Goal: Information Seeking & Learning: Check status

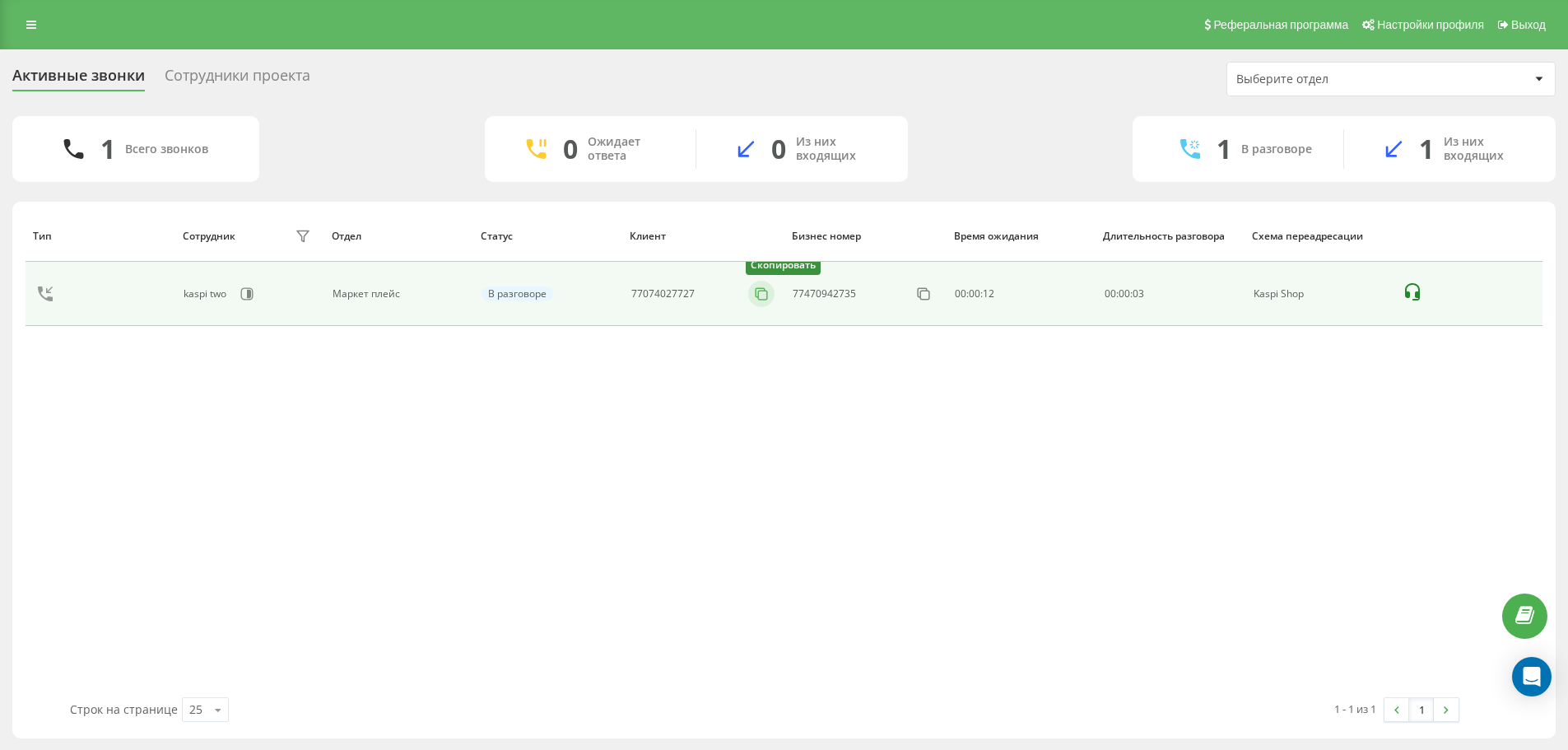
click at [758, 296] on icon at bounding box center [761, 293] width 16 height 16
click at [757, 298] on icon at bounding box center [761, 293] width 16 height 16
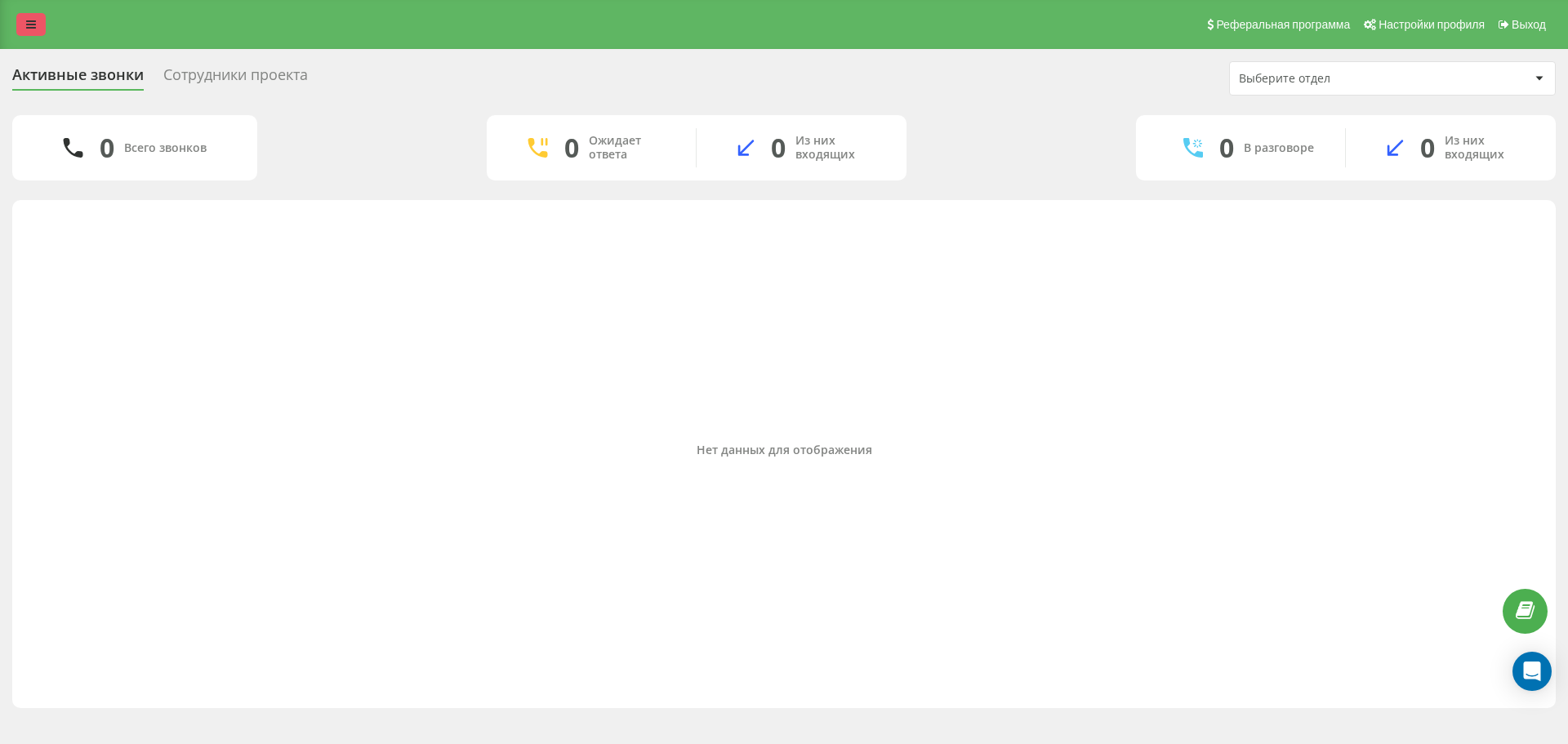
click at [45, 22] on link at bounding box center [31, 24] width 30 height 23
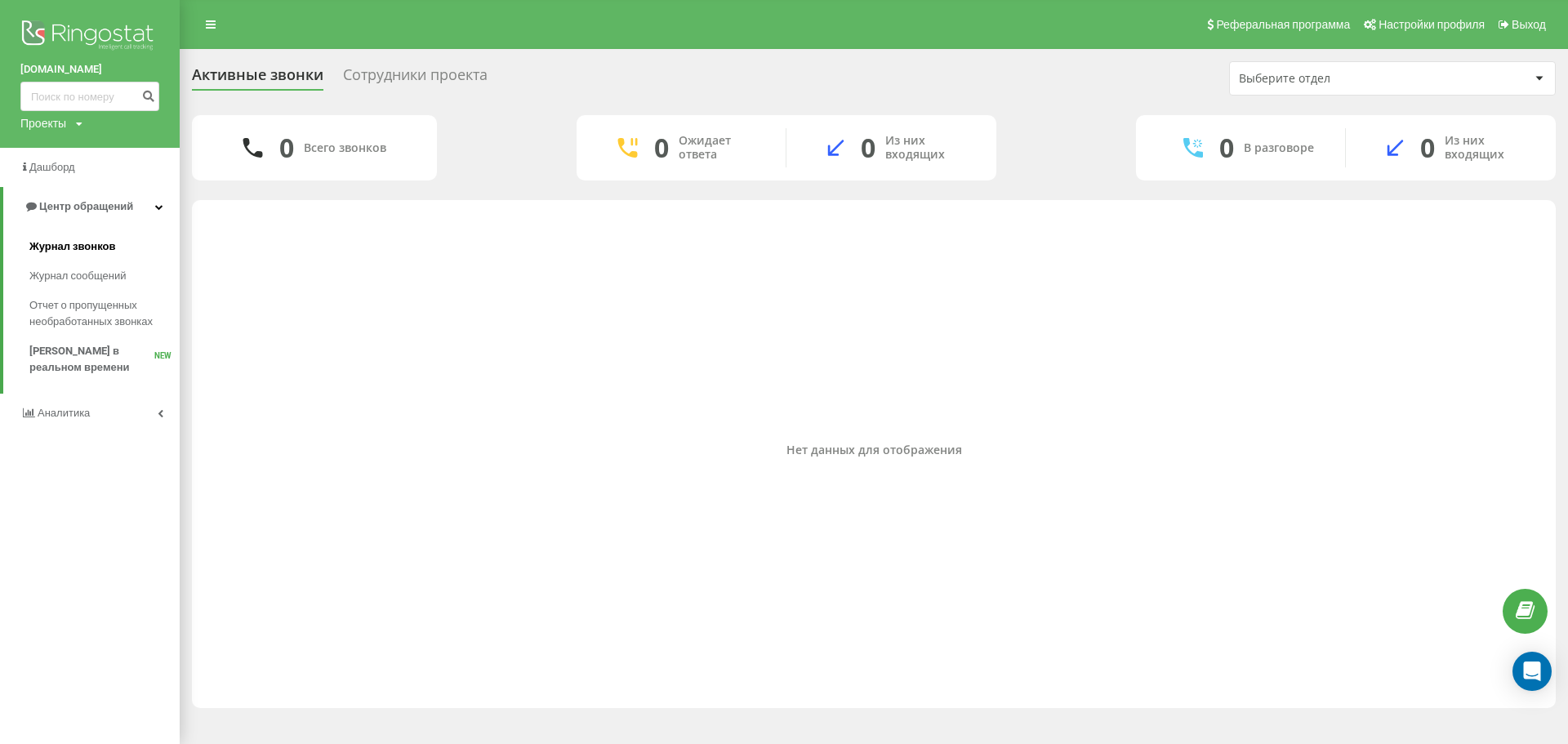
click at [89, 243] on span "Журнал звонков" at bounding box center [72, 246] width 86 height 16
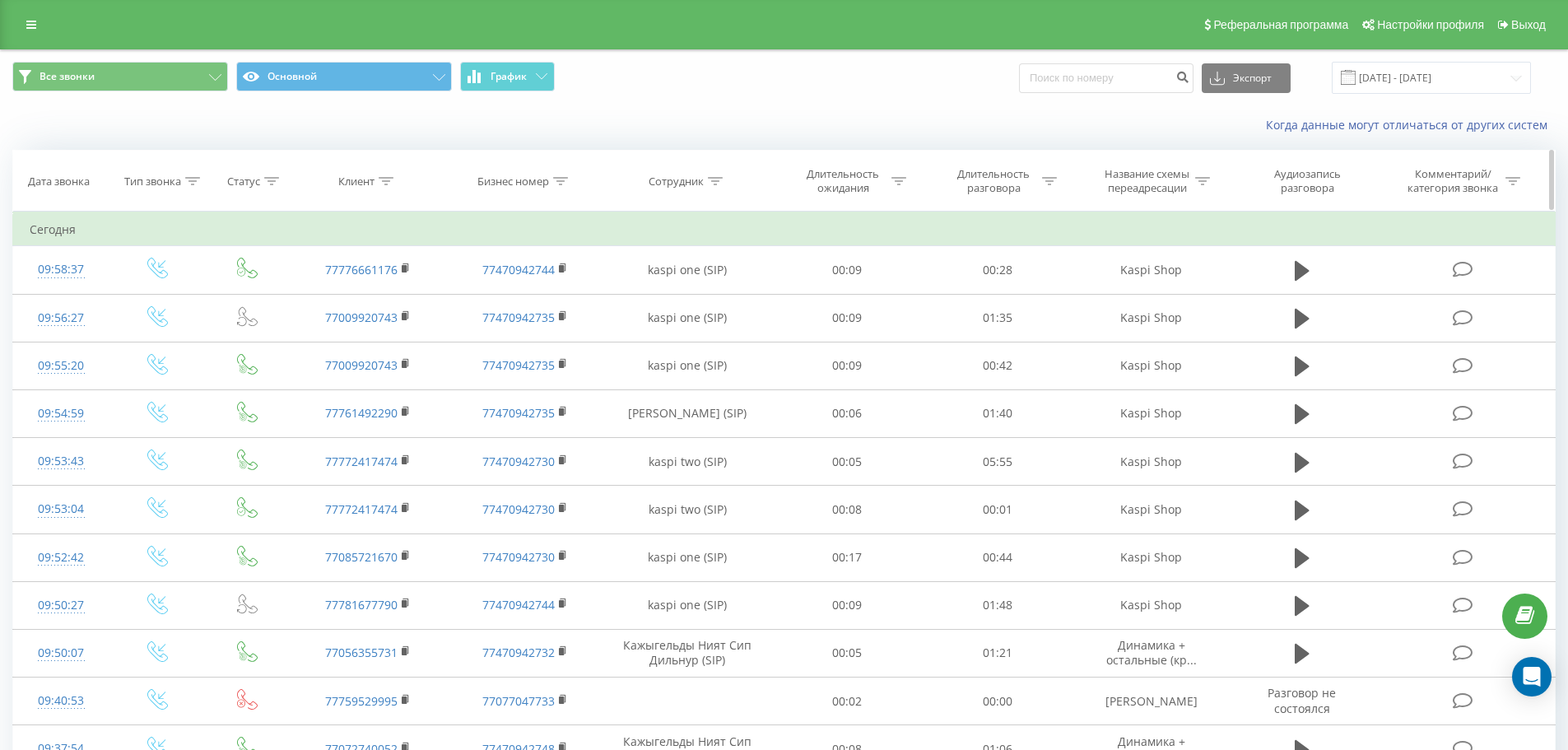
click at [383, 185] on div at bounding box center [385, 181] width 15 height 14
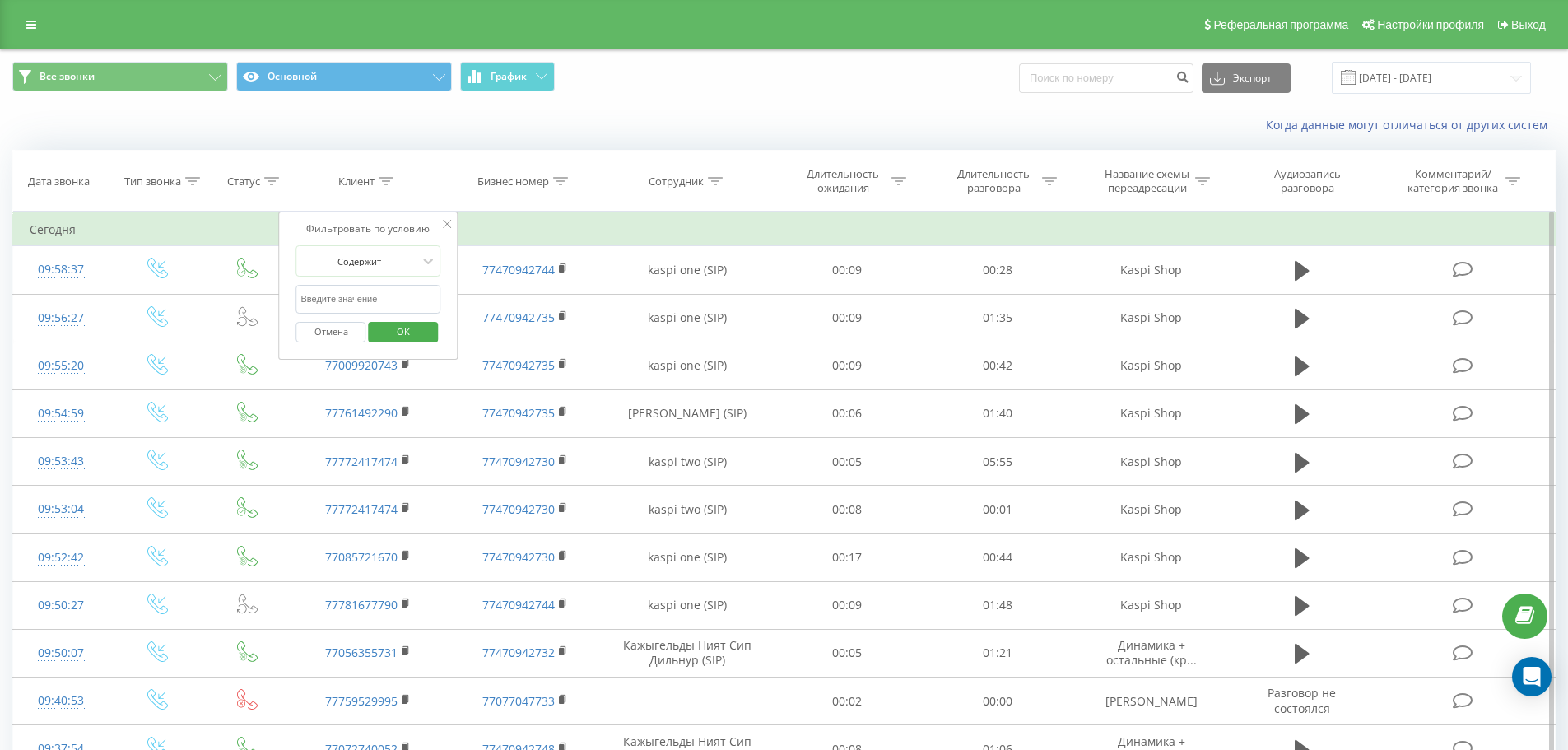
paste input "+7 (705) 478-65-48"
type input "77054786548"
click at [432, 325] on button "OK" at bounding box center [403, 332] width 70 height 21
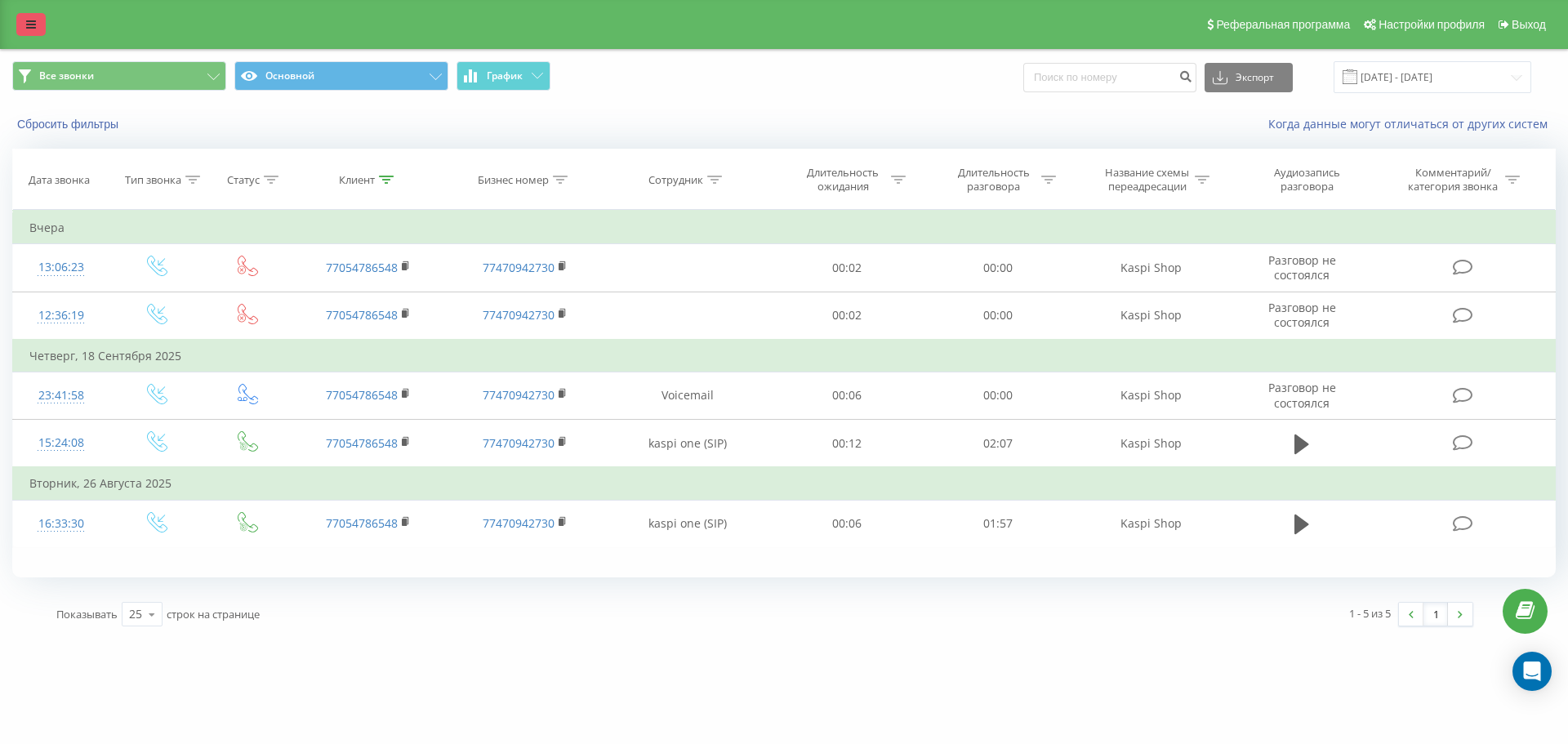
click at [37, 30] on link at bounding box center [31, 24] width 30 height 23
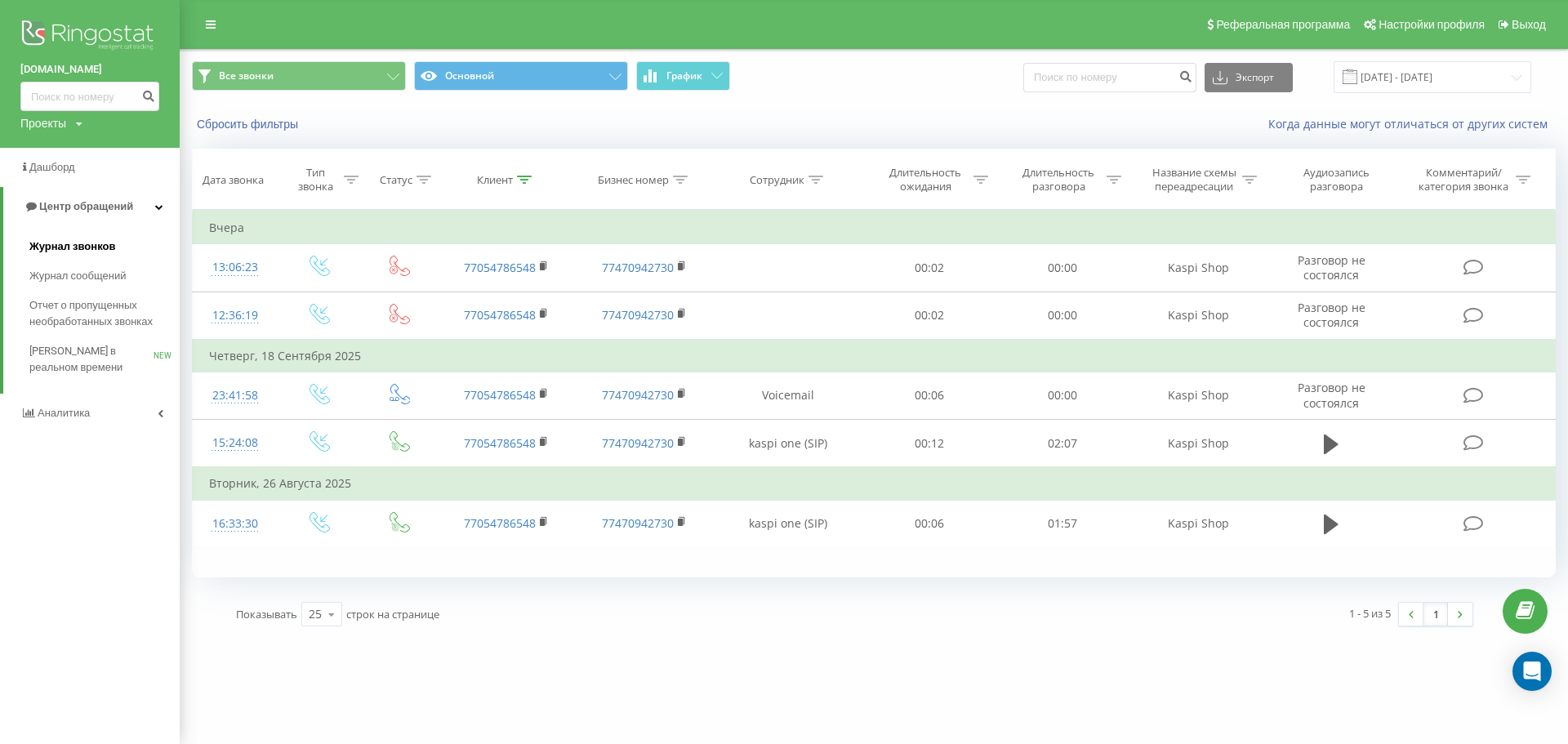
click at [95, 252] on span "Журнал звонков" at bounding box center [72, 246] width 86 height 16
click at [90, 348] on span "[PERSON_NAME] в реальном времени" at bounding box center [92, 359] width 124 height 32
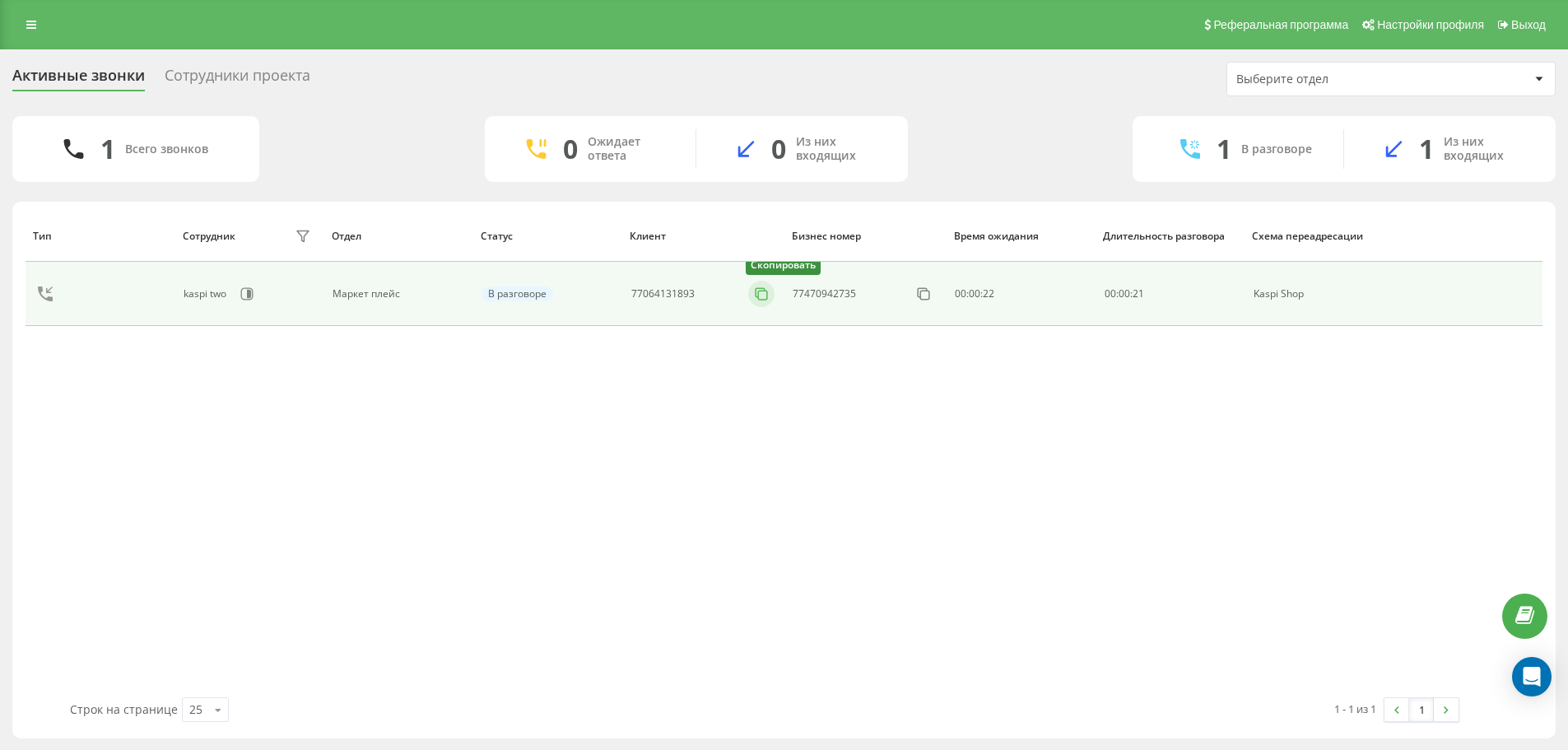
click at [768, 298] on rect at bounding box center [763, 295] width 9 height 9
click at [766, 288] on icon at bounding box center [761, 293] width 16 height 16
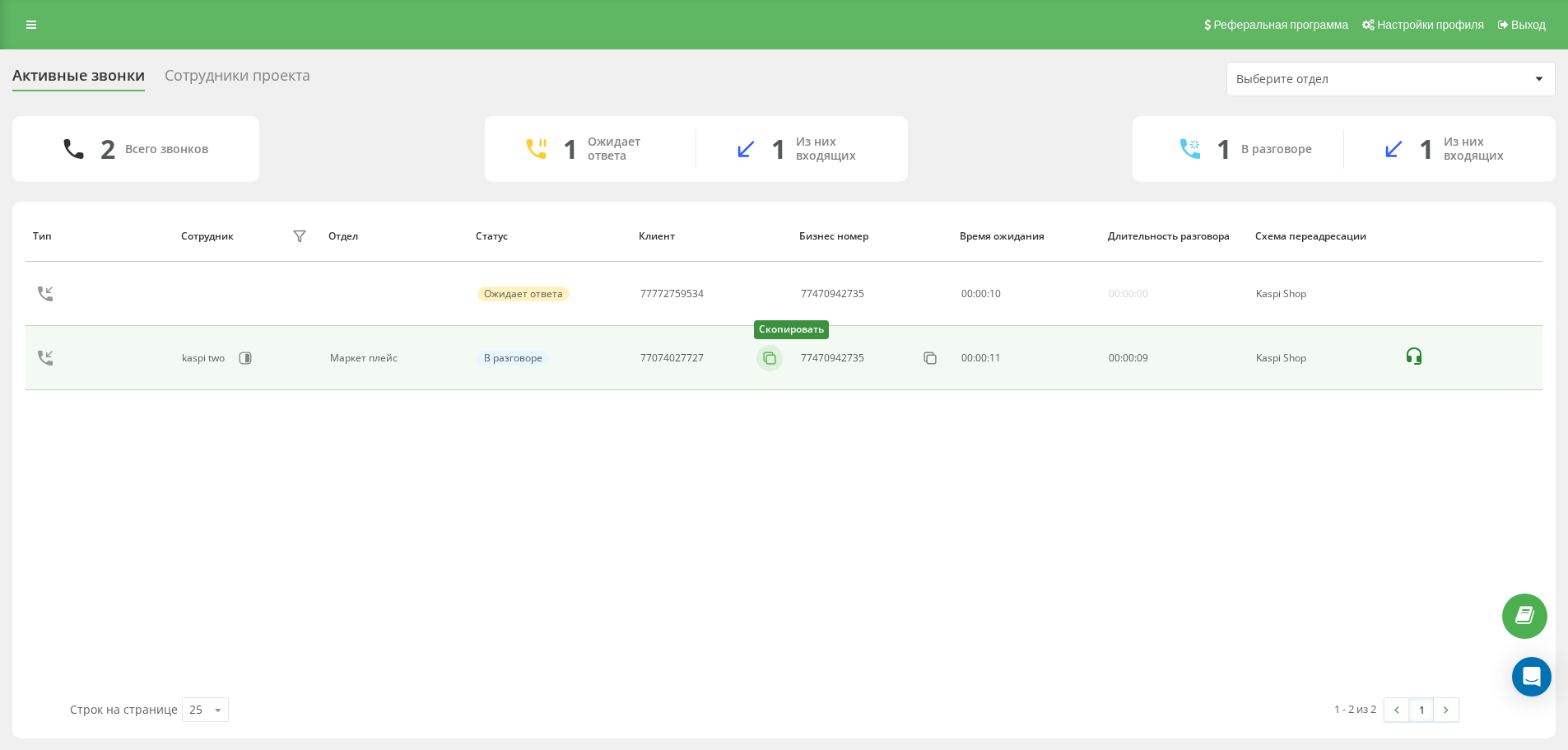
click at [772, 354] on icon at bounding box center [768, 357] width 9 height 9
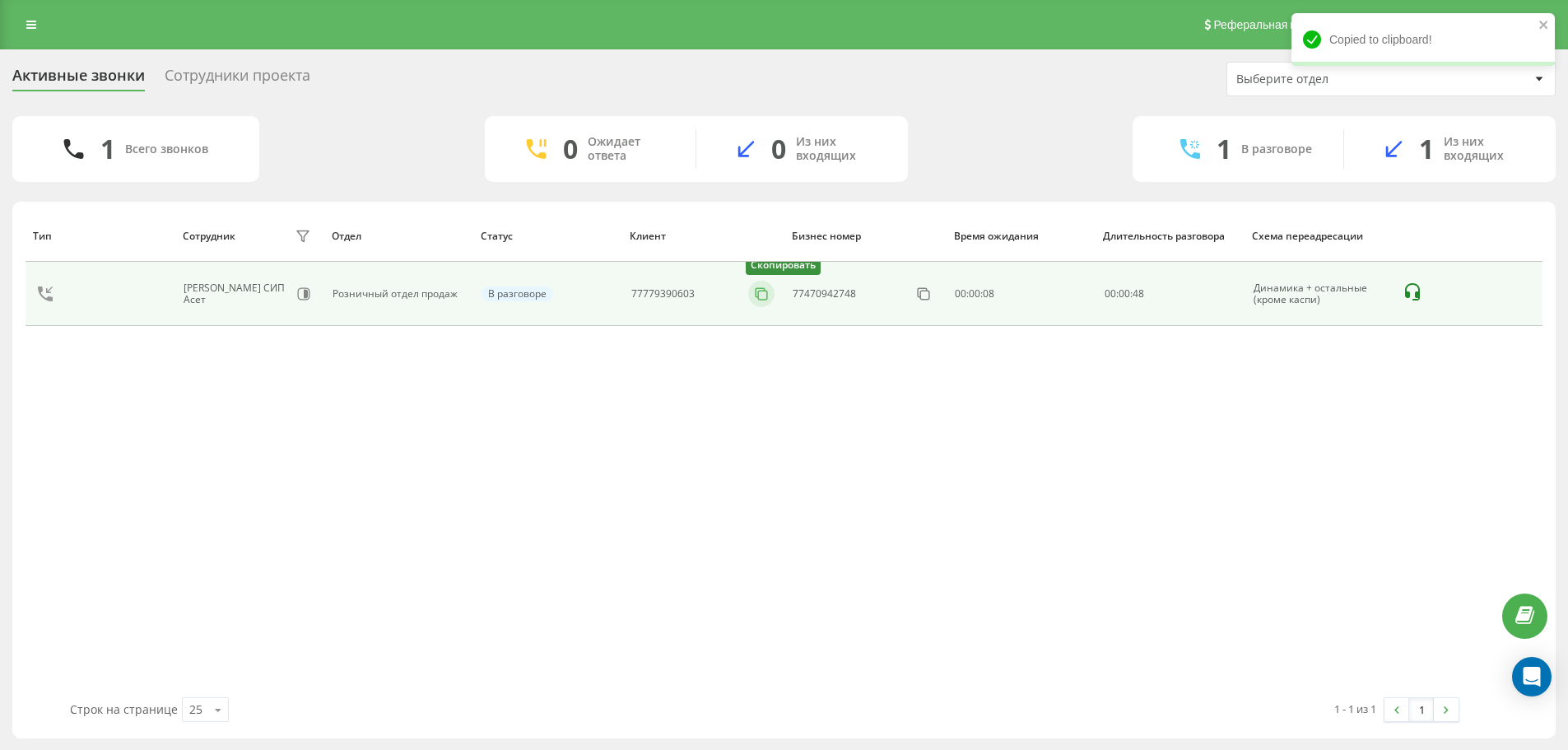
click at [761, 297] on icon at bounding box center [761, 293] width 16 height 16
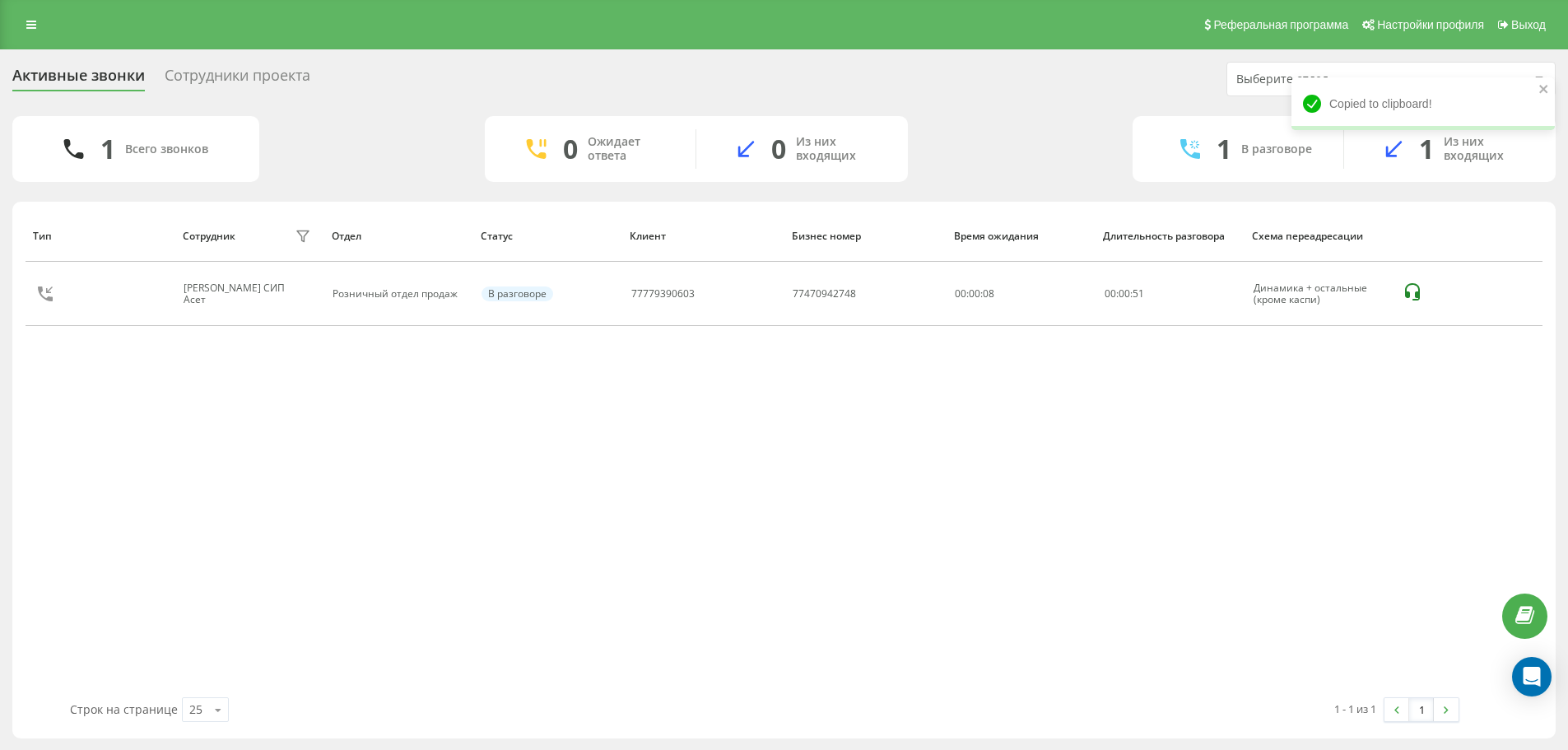
scroll to position [1, 0]
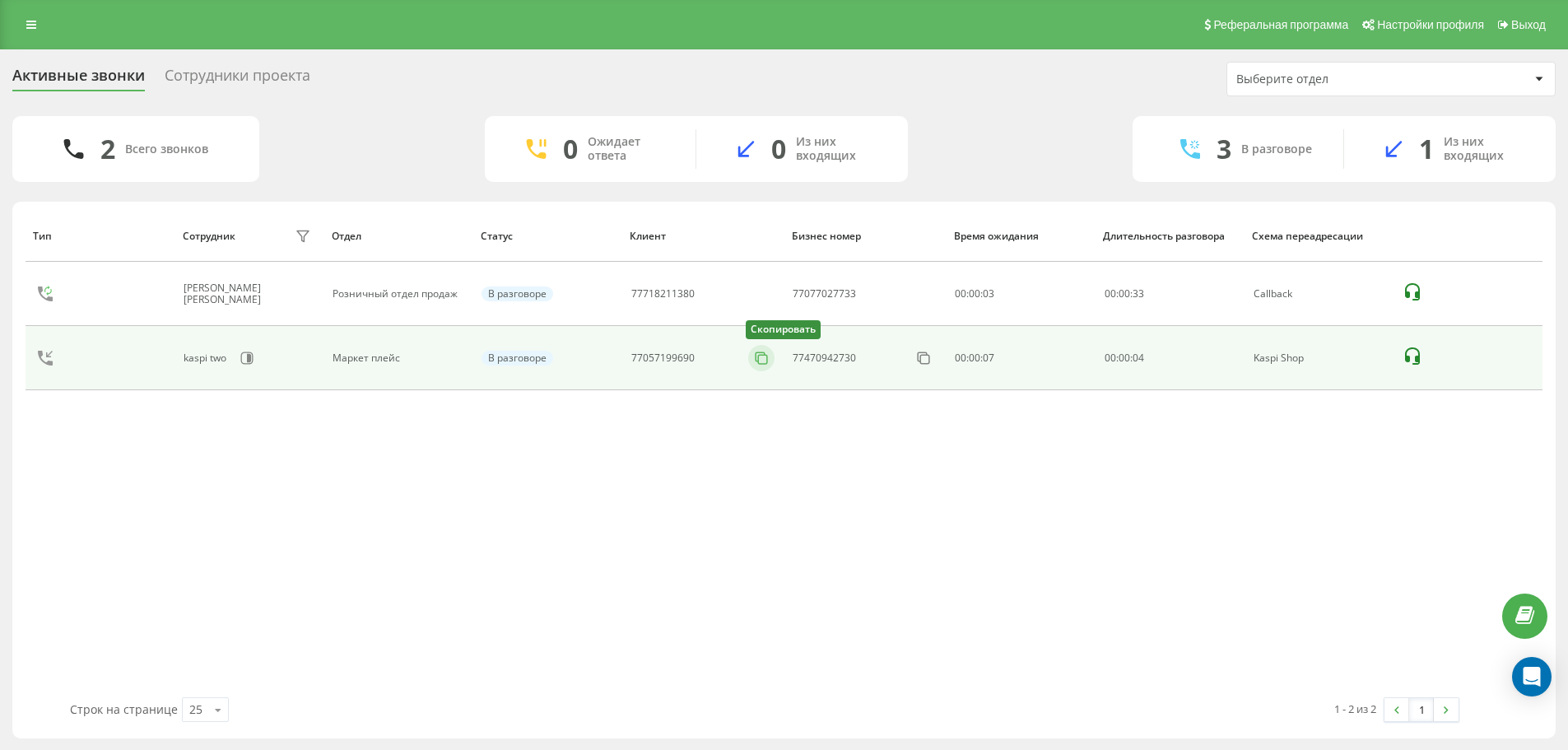
click at [748, 363] on button at bounding box center [761, 358] width 27 height 18
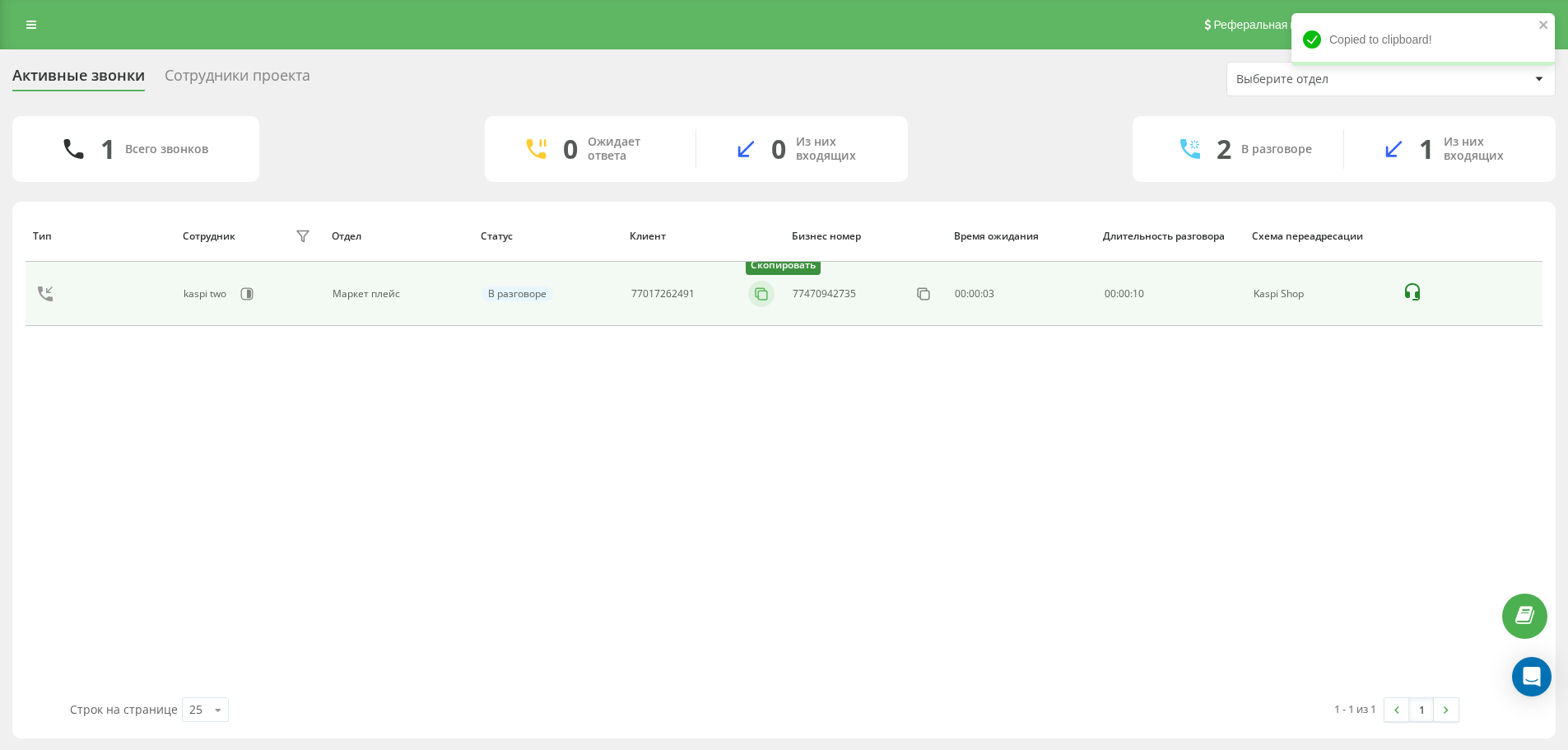
click at [770, 291] on button at bounding box center [761, 293] width 27 height 18
click at [747, 294] on div "77772310103 Скопировать" at bounding box center [703, 293] width 144 height 27
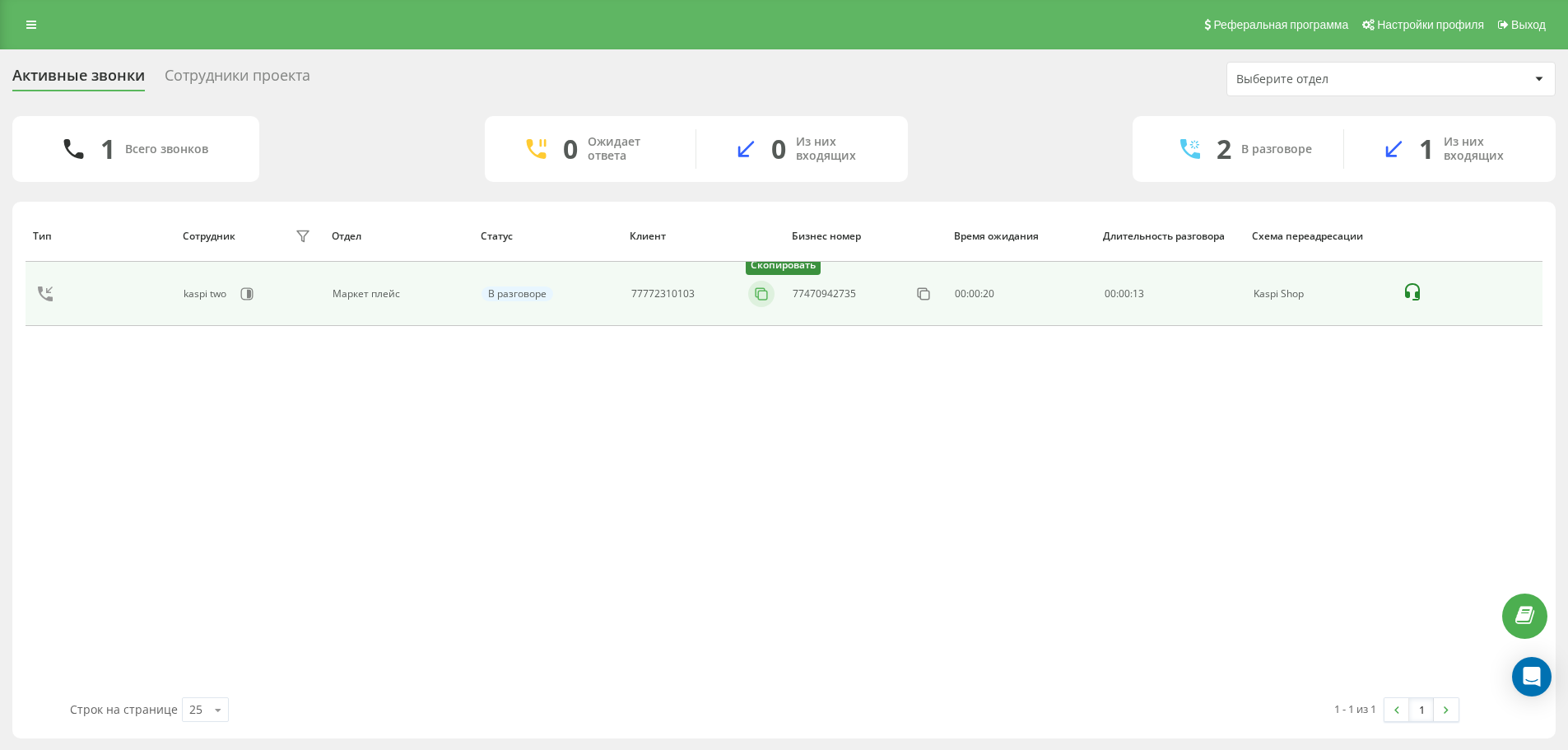
click at [763, 298] on icon at bounding box center [761, 293] width 16 height 16
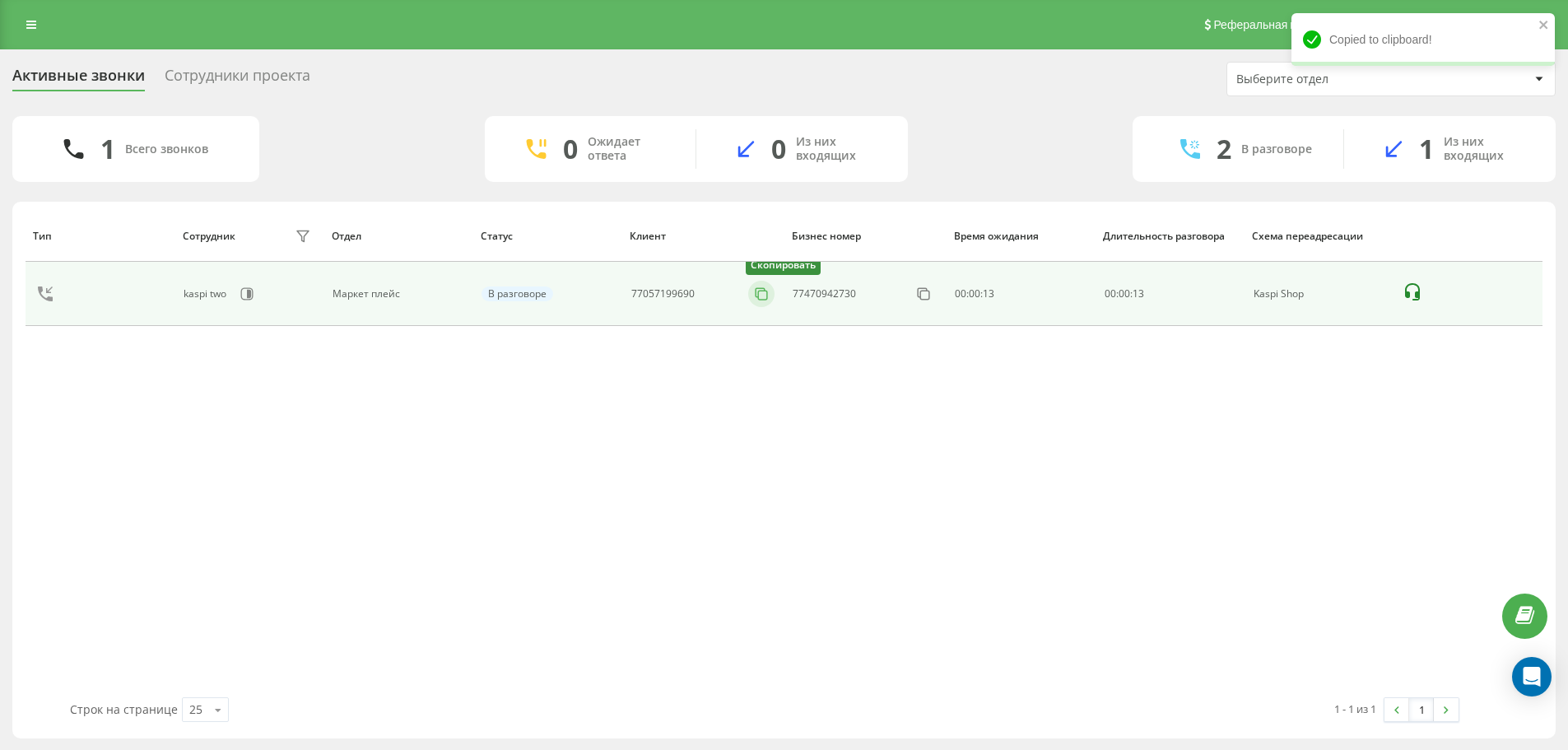
click at [769, 293] on icon at bounding box center [761, 293] width 16 height 16
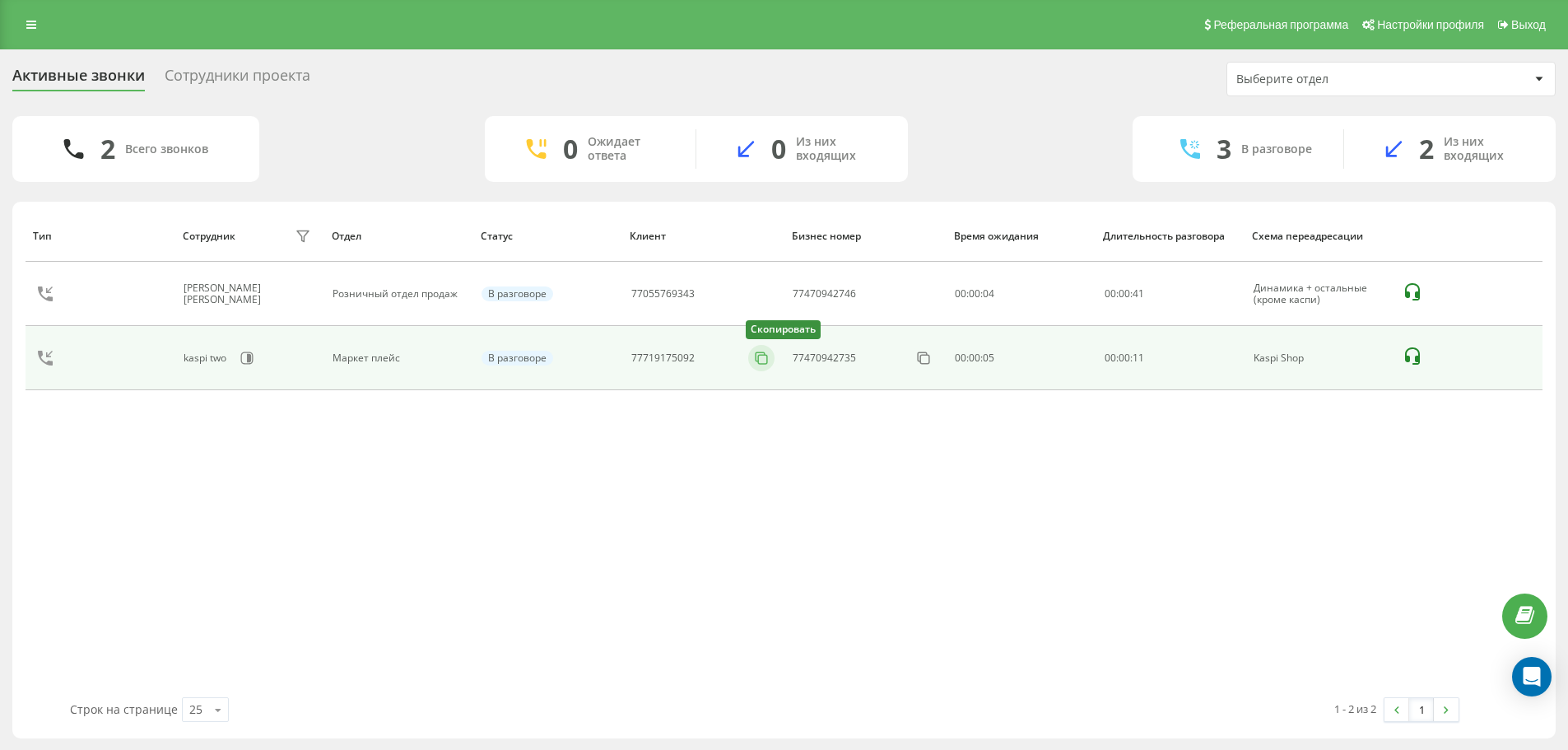
click at [769, 361] on icon at bounding box center [761, 358] width 16 height 16
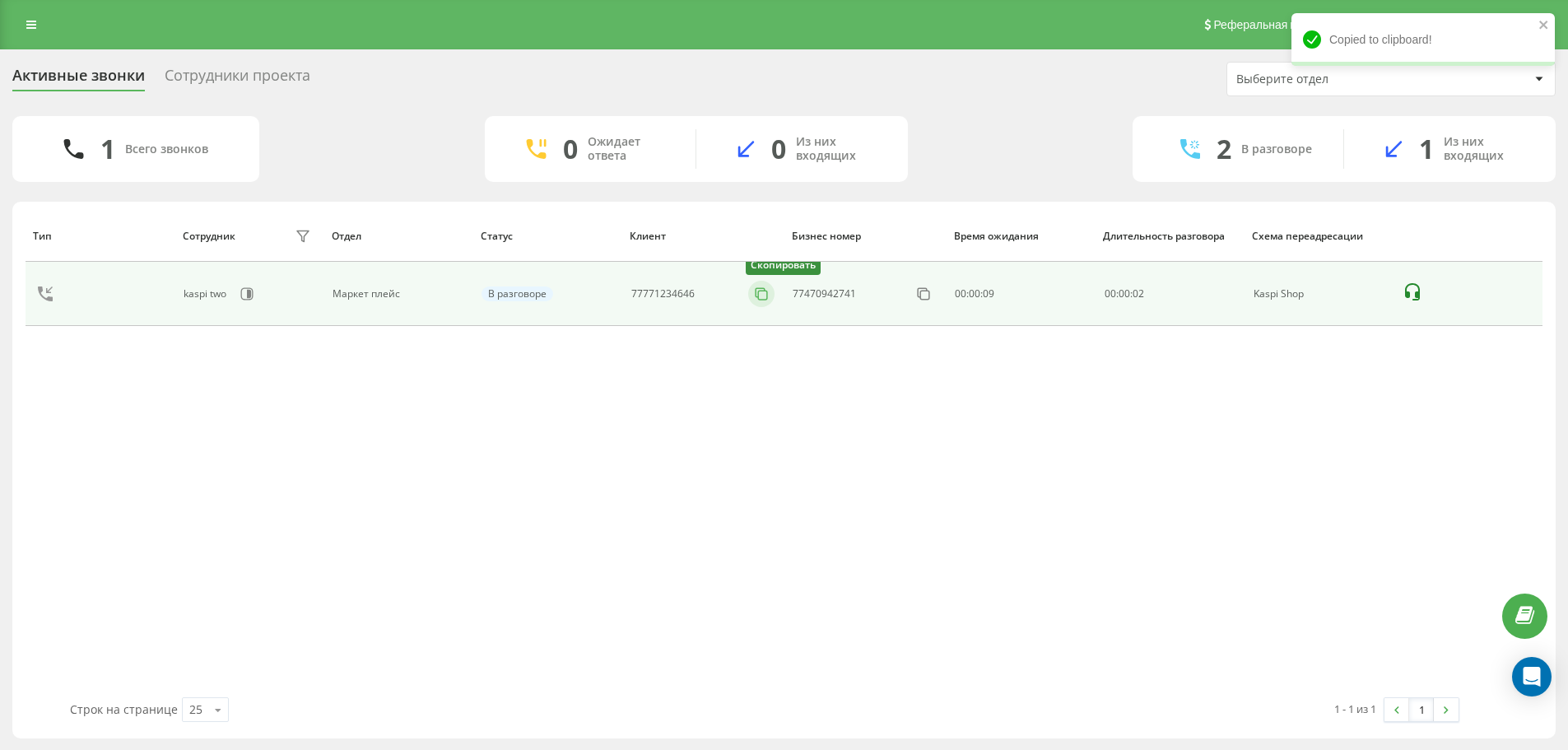
click at [767, 299] on rect at bounding box center [763, 295] width 9 height 9
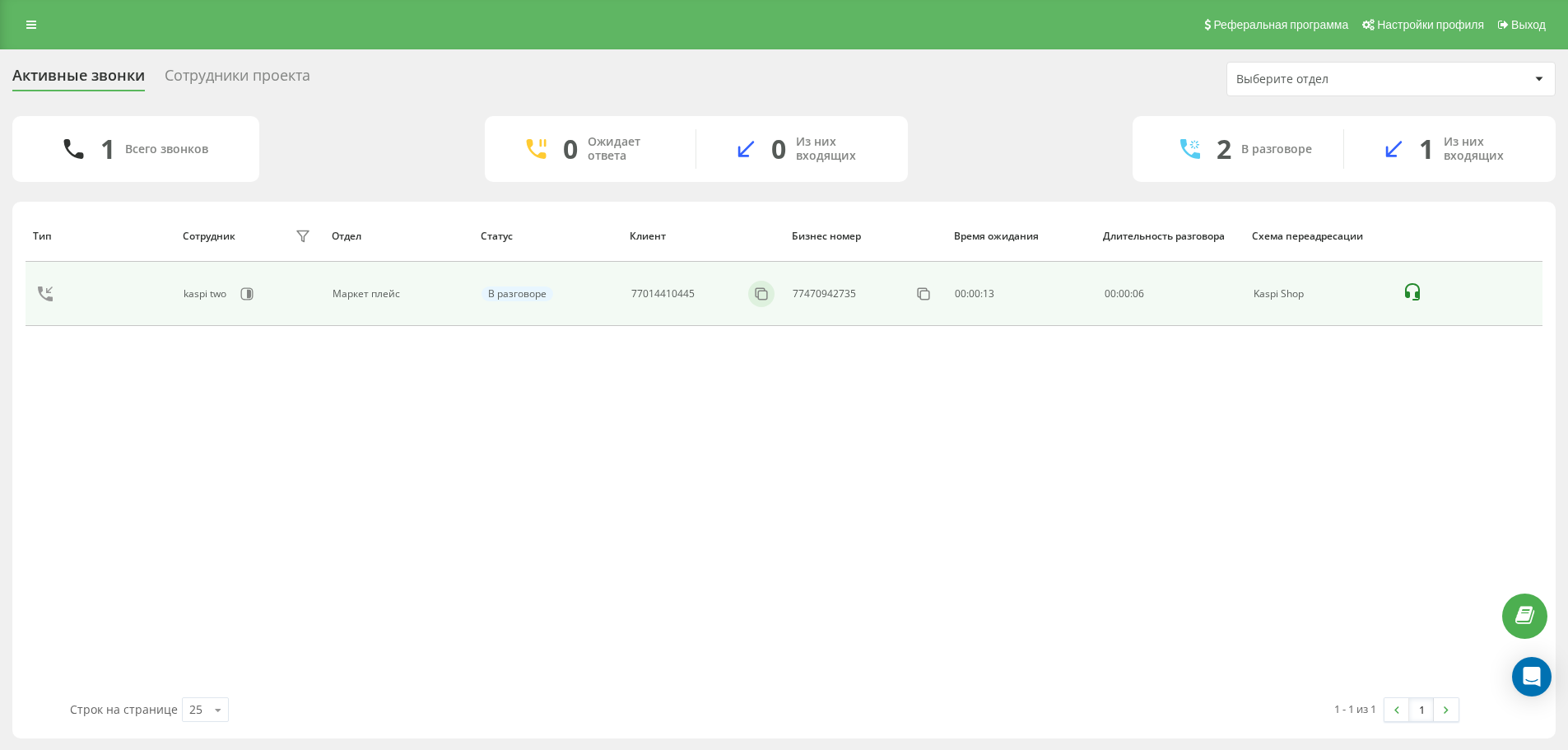
click at [761, 304] on div at bounding box center [761, 293] width 27 height 27
click at [762, 291] on rect at bounding box center [763, 295] width 9 height 9
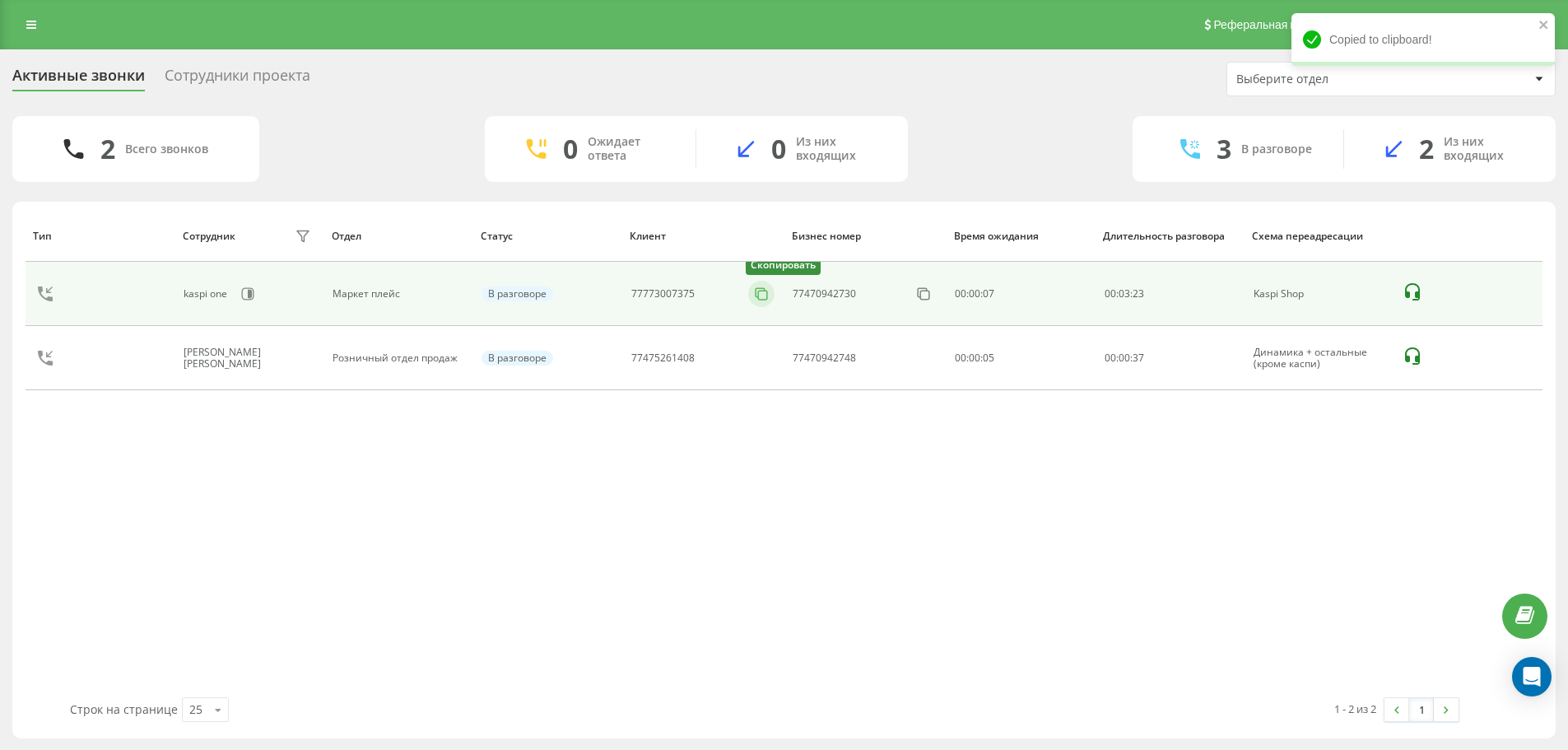
click at [763, 296] on icon at bounding box center [761, 293] width 16 height 16
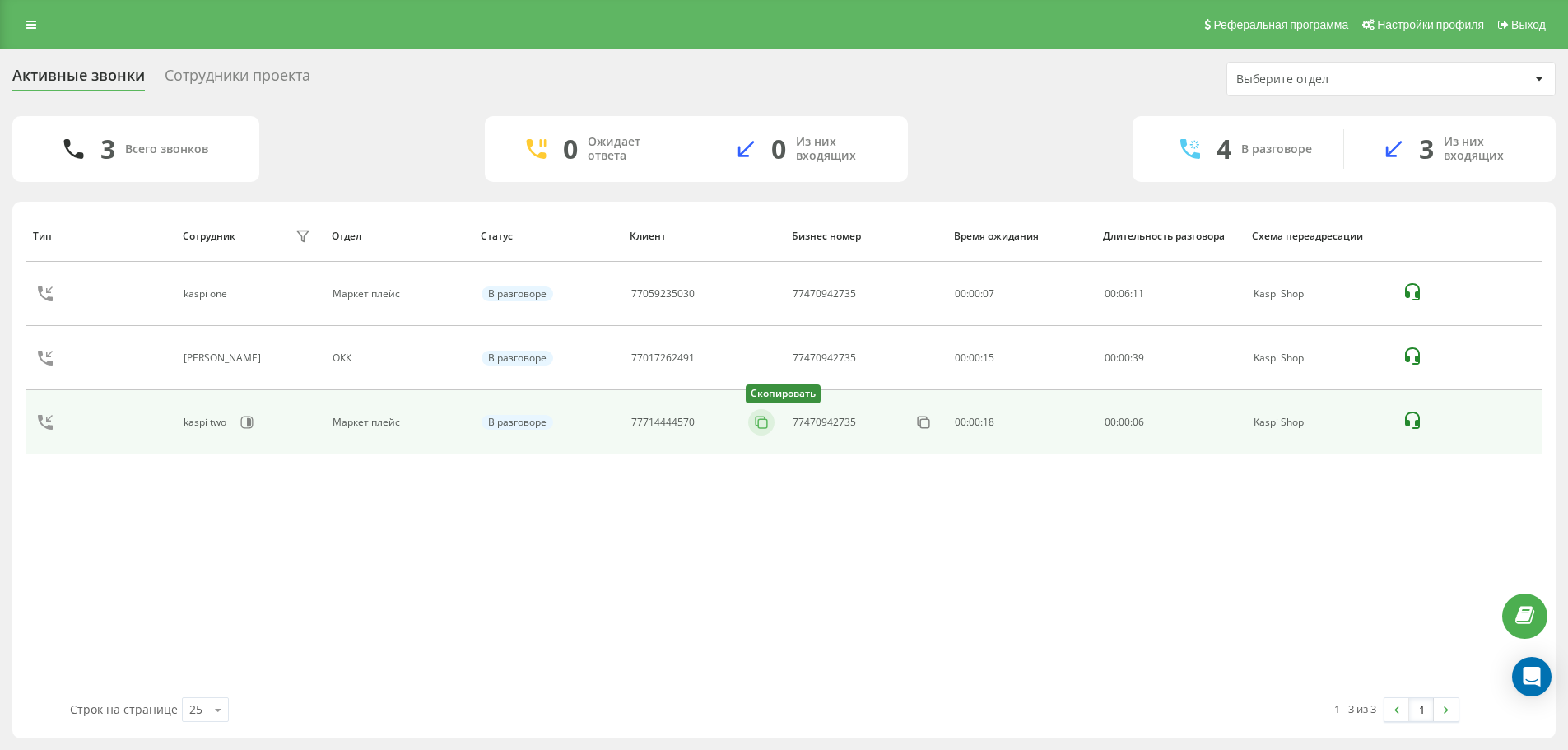
click at [769, 424] on icon at bounding box center [761, 422] width 16 height 16
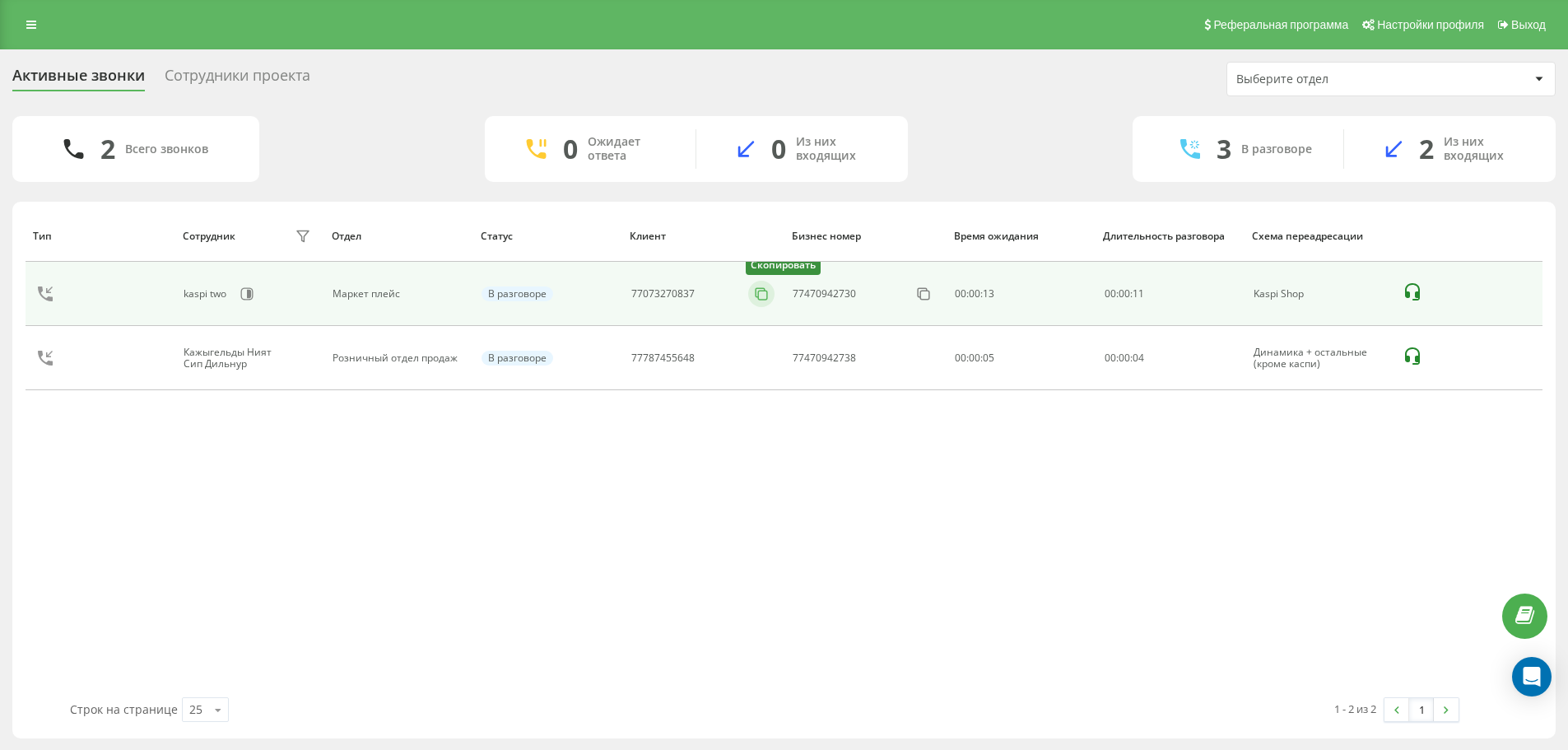
click at [761, 295] on icon at bounding box center [761, 293] width 16 height 16
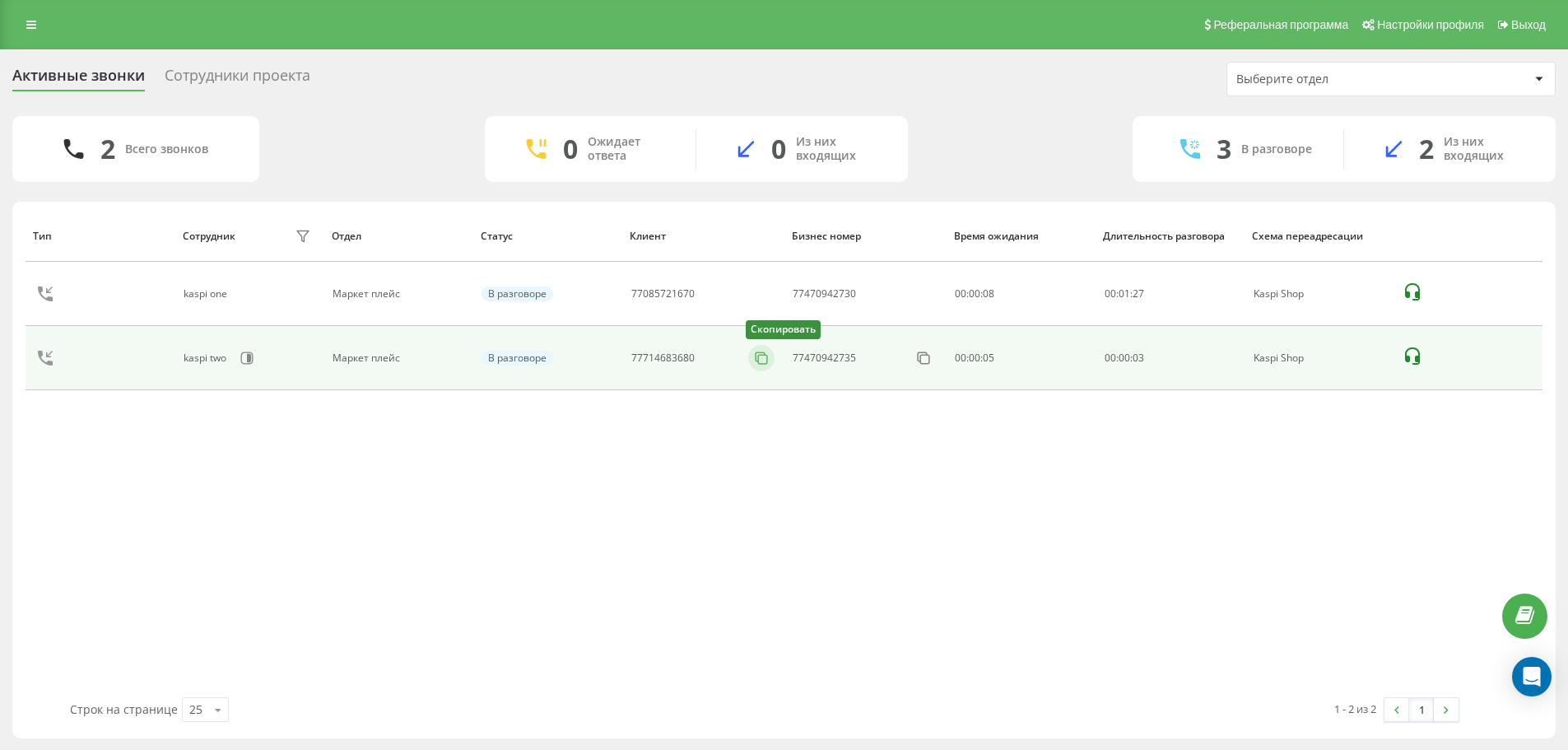
click at [769, 363] on icon at bounding box center [761, 358] width 16 height 16
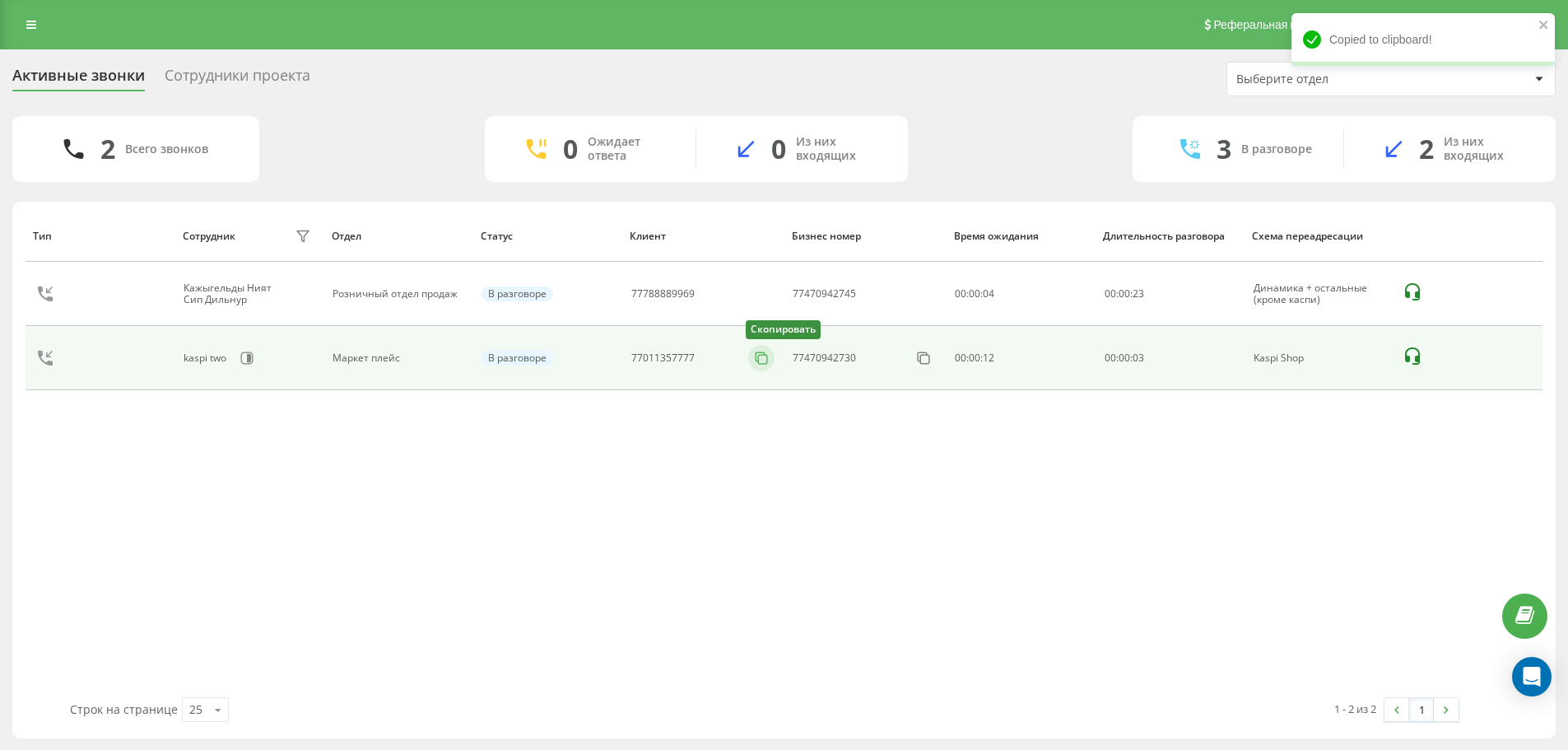
click at [760, 363] on rect at bounding box center [763, 360] width 9 height 9
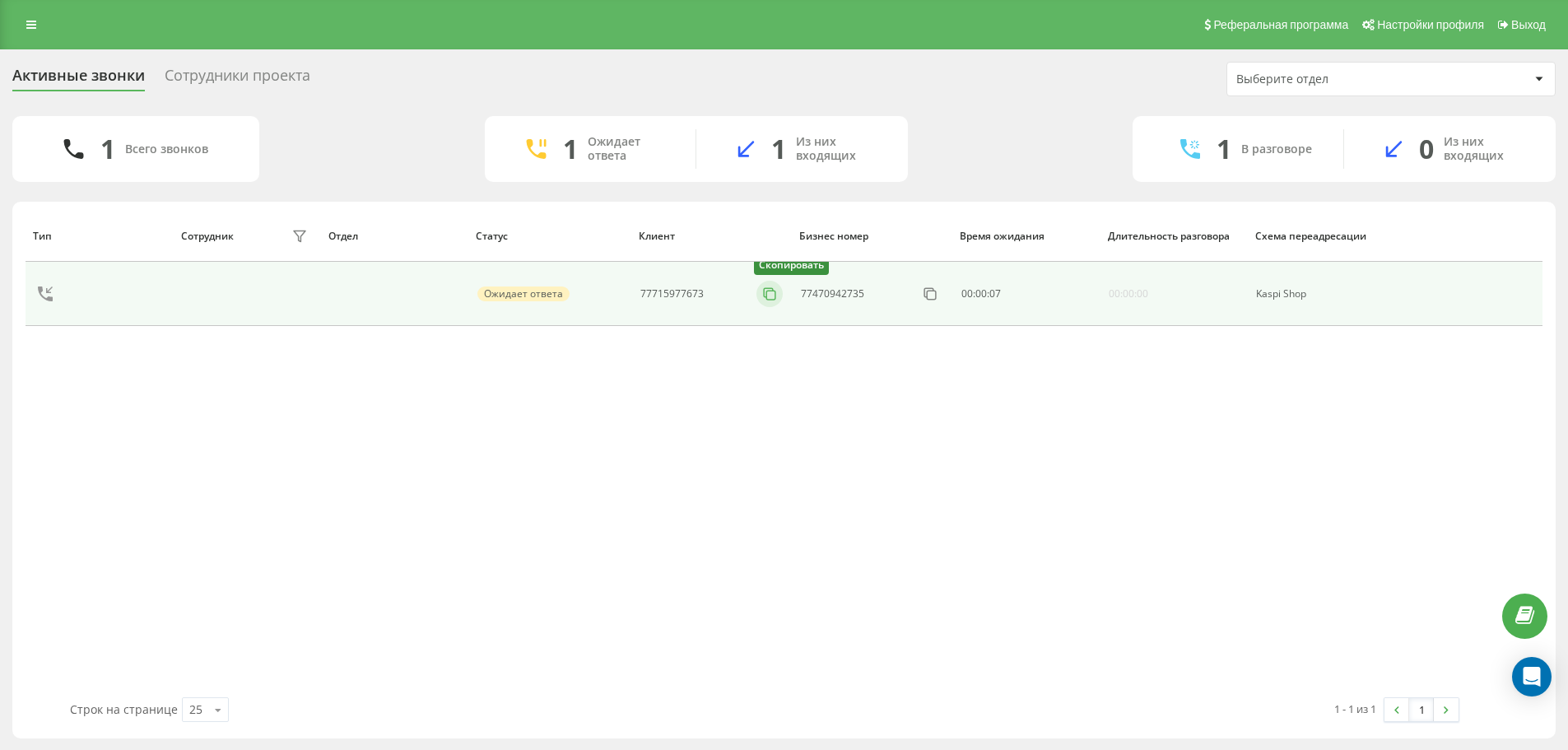
click at [760, 298] on button at bounding box center [769, 293] width 27 height 18
